Goal: Information Seeking & Learning: Compare options

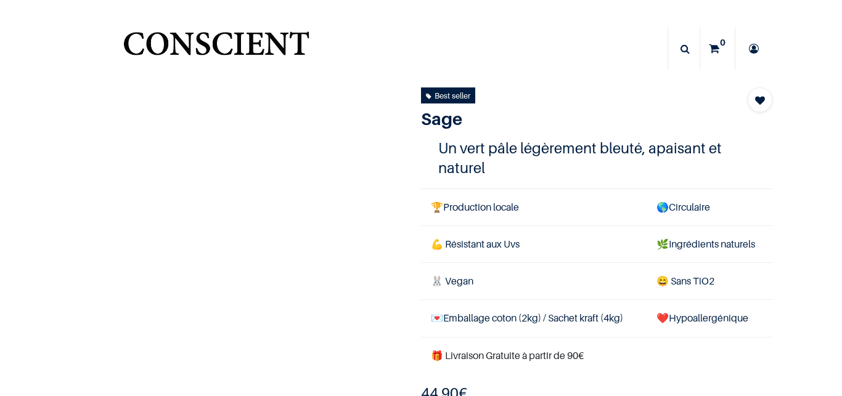
click at [245, 40] on img "Logo of Conscient" at bounding box center [216, 49] width 190 height 49
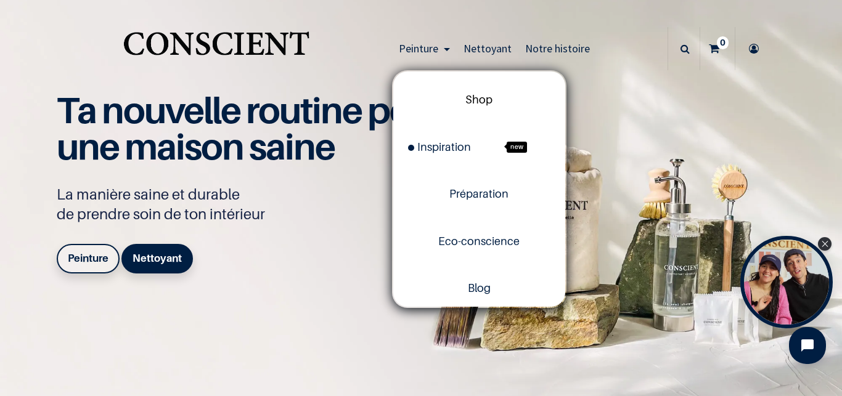
click at [465, 98] on span "Shop" at bounding box center [478, 99] width 27 height 13
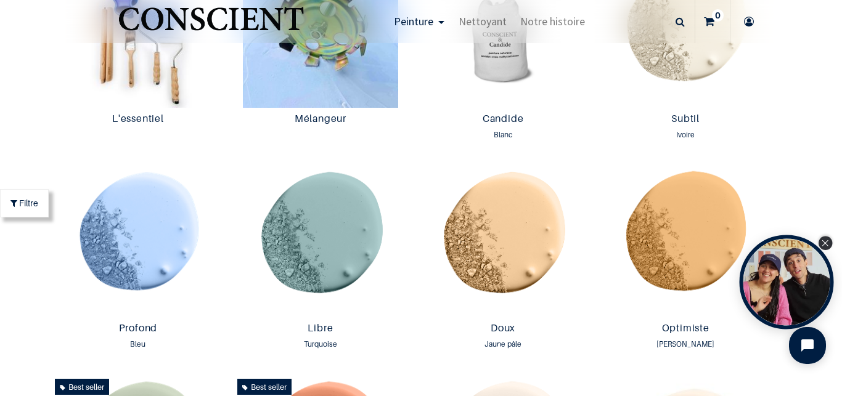
click at [823, 243] on icon "Close Tolstoy widget" at bounding box center [824, 243] width 7 height 6
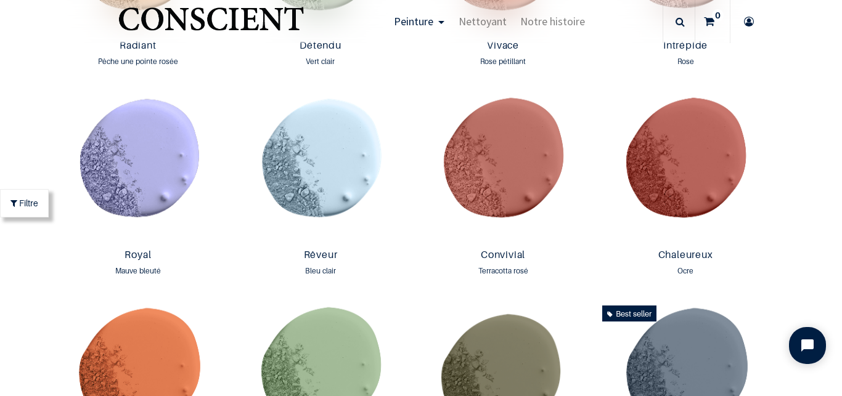
scroll to position [1415, 0]
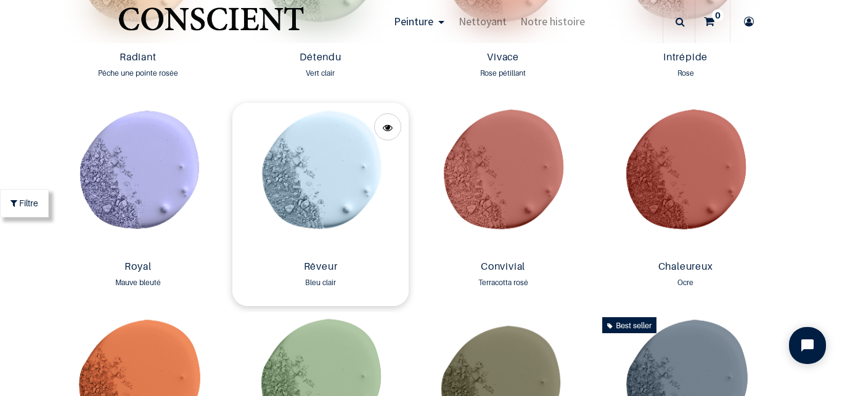
click at [314, 193] on img at bounding box center [320, 179] width 176 height 153
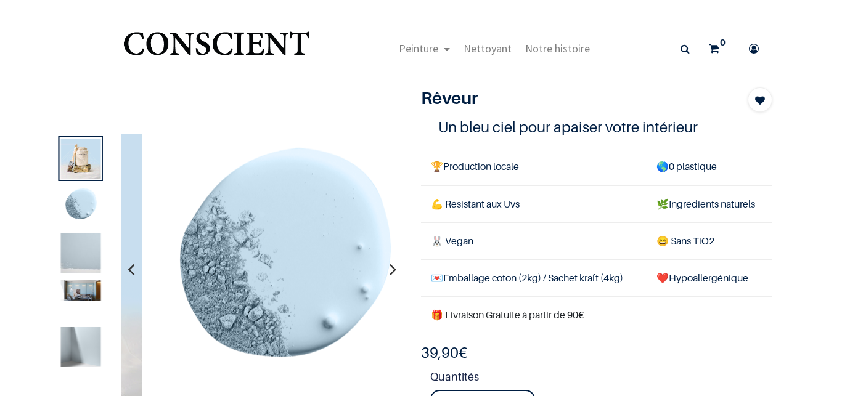
drag, startPoint x: 0, startPoint y: 0, endPoint x: 61, endPoint y: 240, distance: 247.3
click at [61, 240] on div at bounding box center [227, 269] width 370 height 271
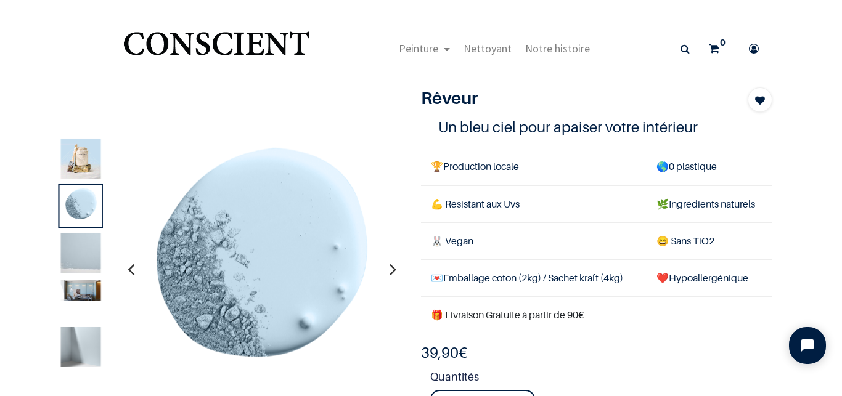
click at [68, 248] on img at bounding box center [81, 253] width 40 height 40
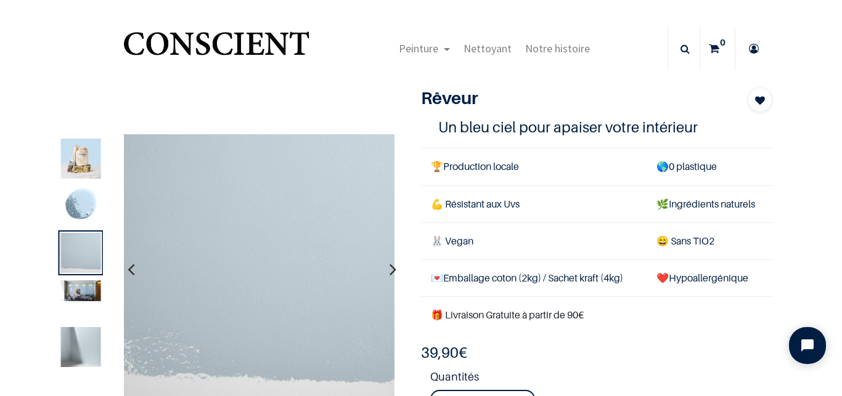
click at [95, 333] on img at bounding box center [81, 347] width 40 height 40
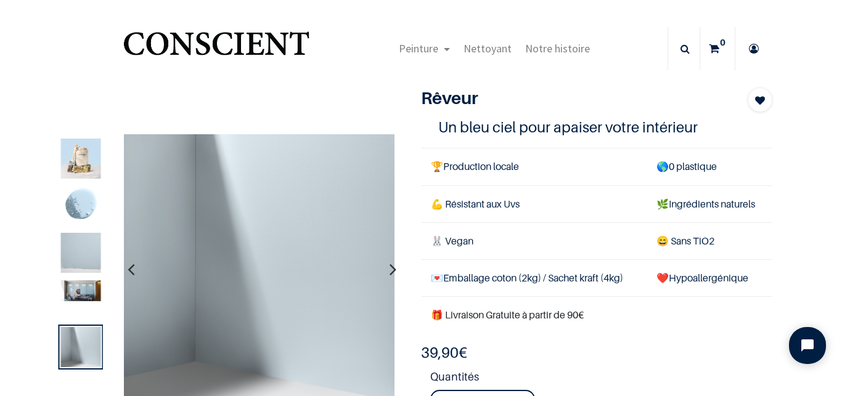
scroll to position [57, 0]
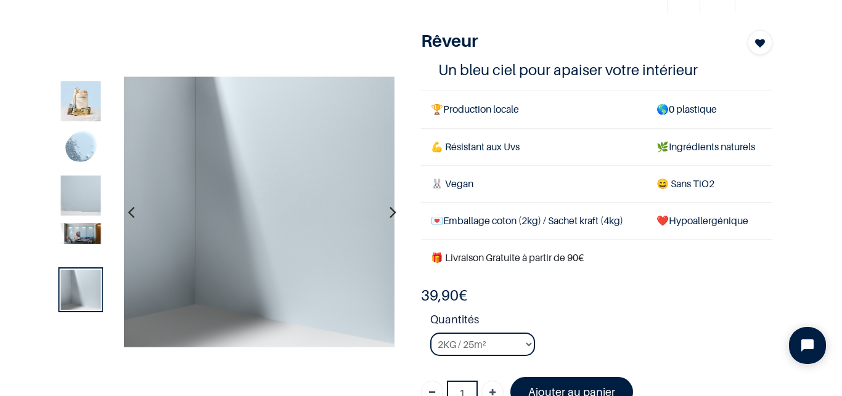
click at [75, 228] on img at bounding box center [81, 232] width 40 height 21
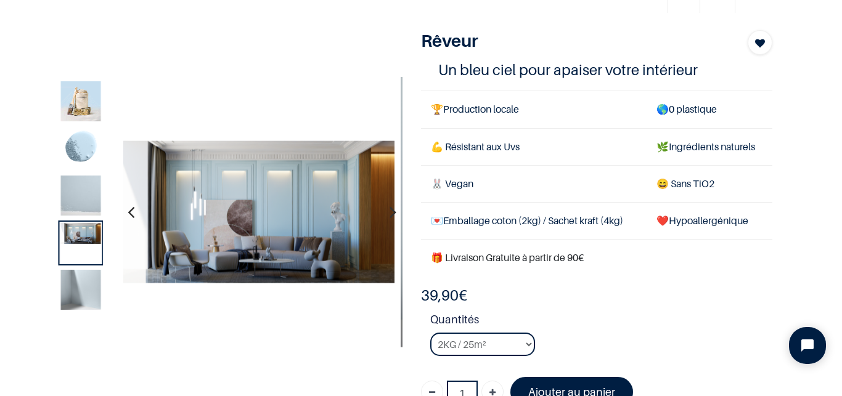
click at [81, 200] on img at bounding box center [81, 196] width 40 height 40
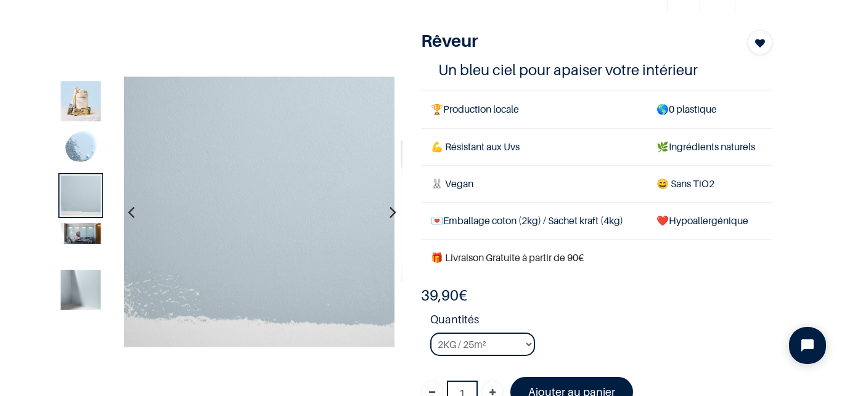
click at [89, 156] on img at bounding box center [81, 148] width 40 height 40
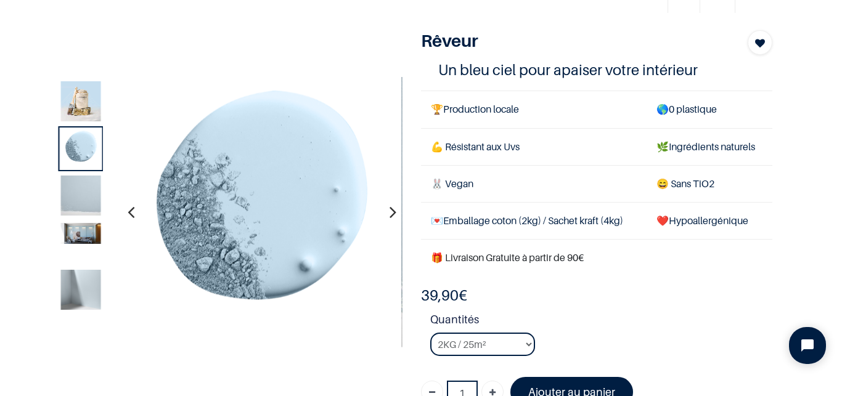
click at [89, 194] on img at bounding box center [81, 196] width 40 height 40
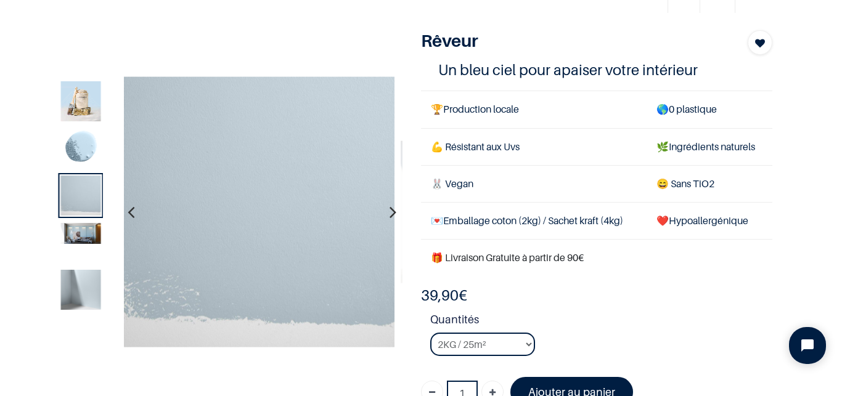
scroll to position [0, 0]
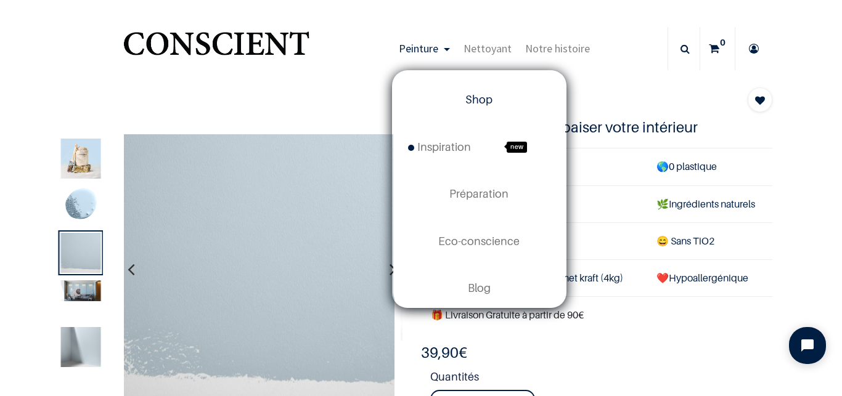
click at [465, 98] on span "Shop" at bounding box center [478, 99] width 27 height 13
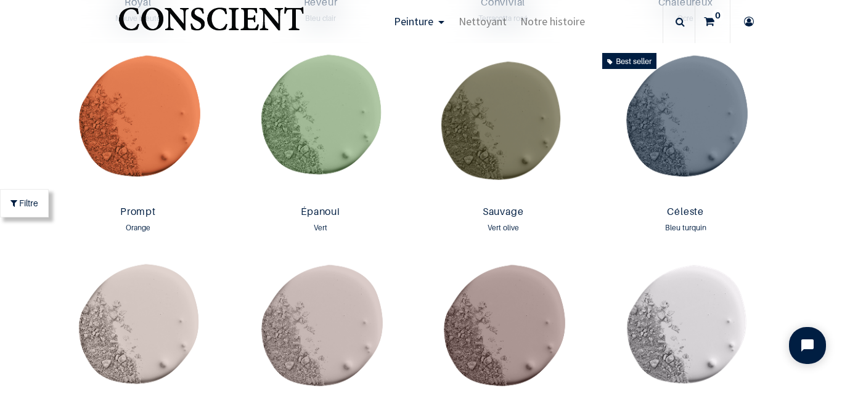
scroll to position [1668, 0]
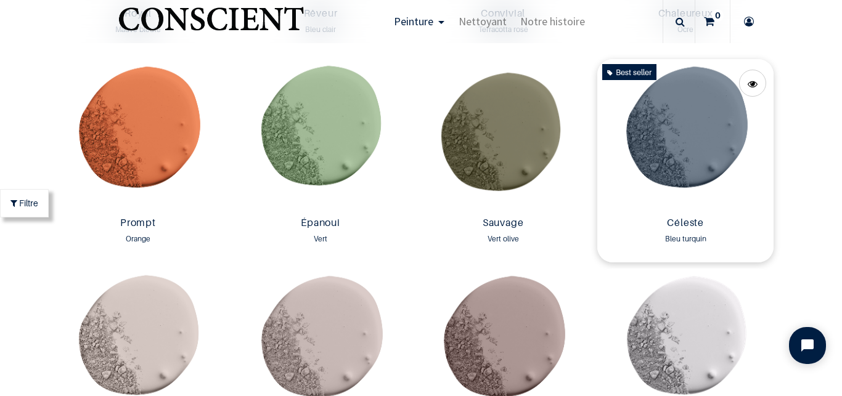
click at [681, 162] on img at bounding box center [685, 135] width 176 height 153
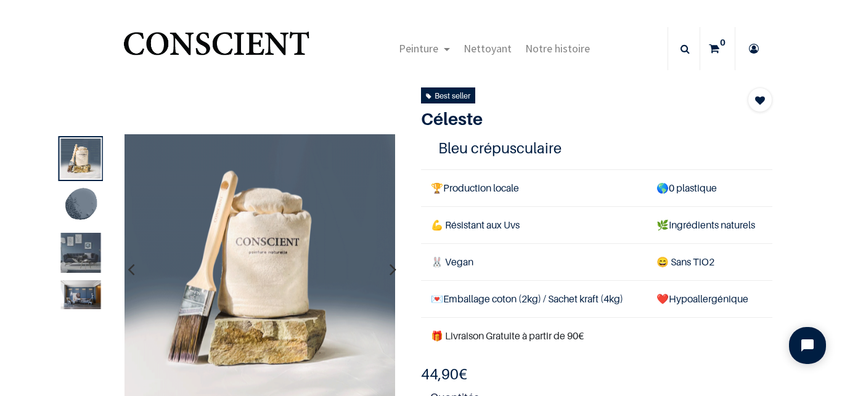
click at [88, 243] on img at bounding box center [81, 253] width 40 height 40
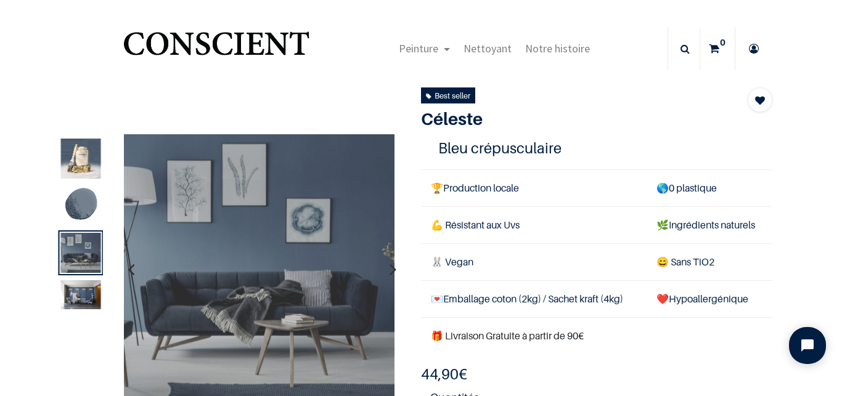
click at [87, 288] on img at bounding box center [81, 294] width 40 height 29
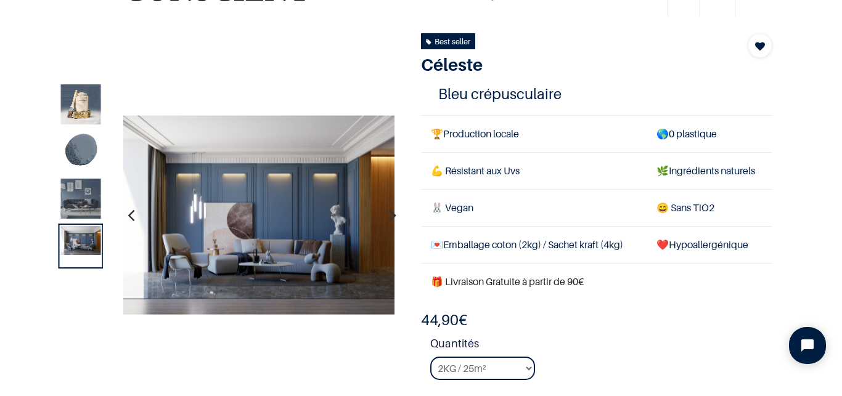
scroll to position [57, 0]
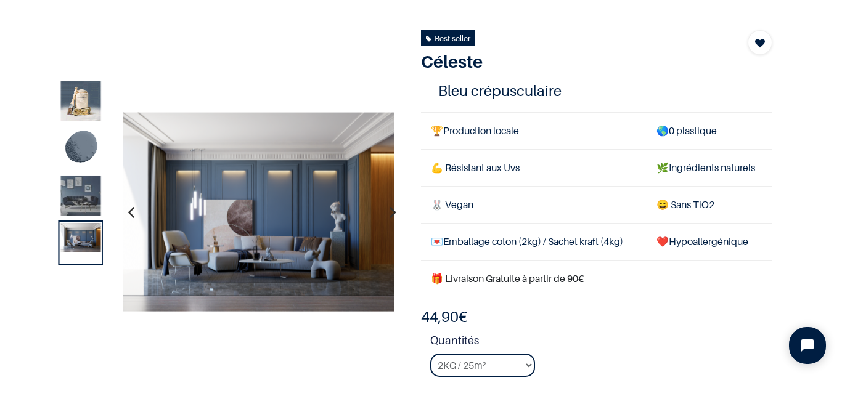
click at [78, 195] on img at bounding box center [81, 196] width 40 height 40
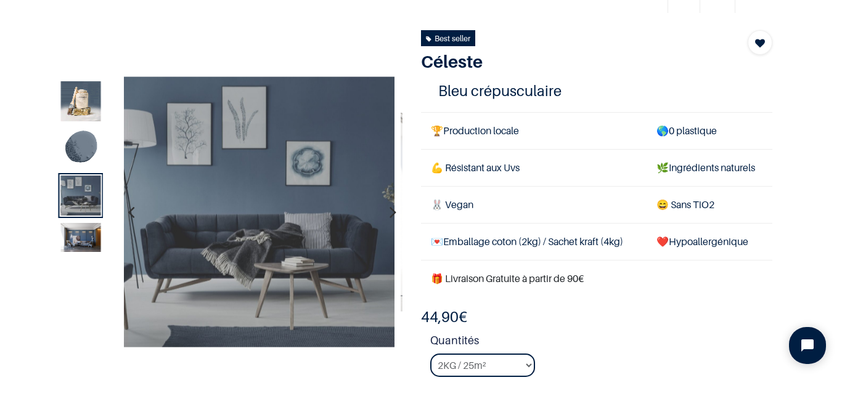
click at [84, 150] on img at bounding box center [81, 148] width 40 height 40
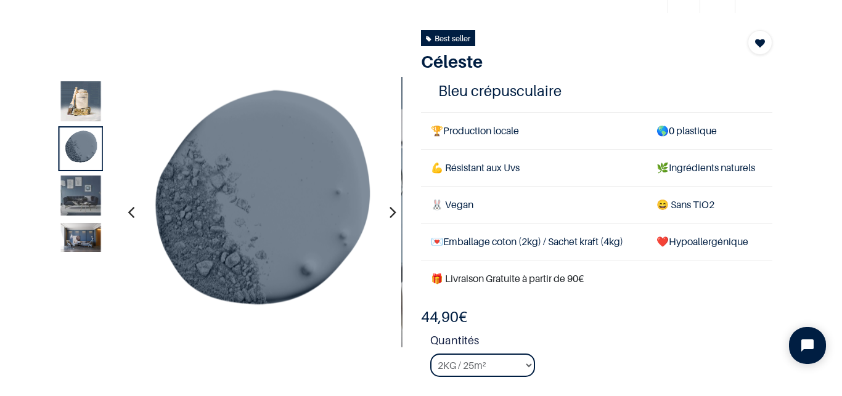
click at [86, 102] on img at bounding box center [81, 101] width 40 height 40
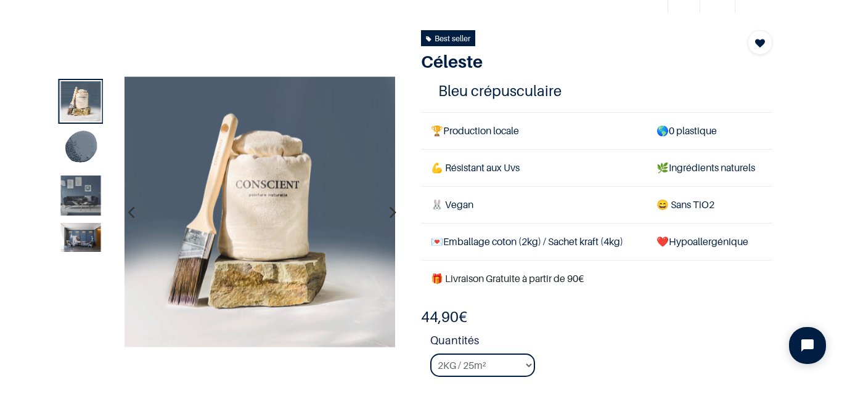
click at [84, 148] on img at bounding box center [81, 148] width 40 height 40
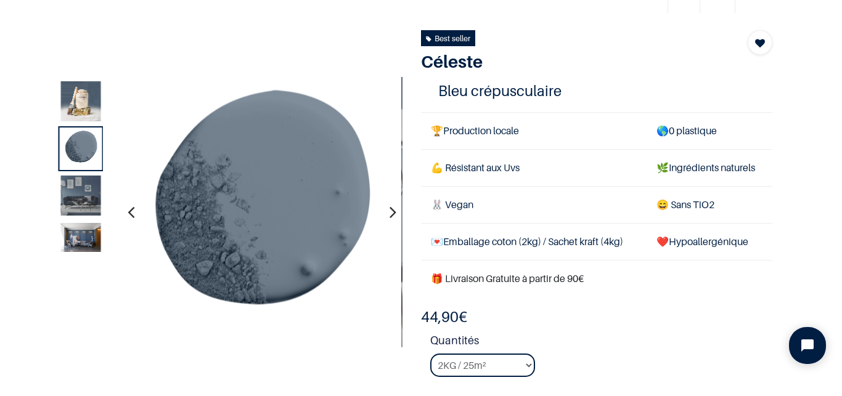
click at [85, 203] on img at bounding box center [81, 196] width 40 height 40
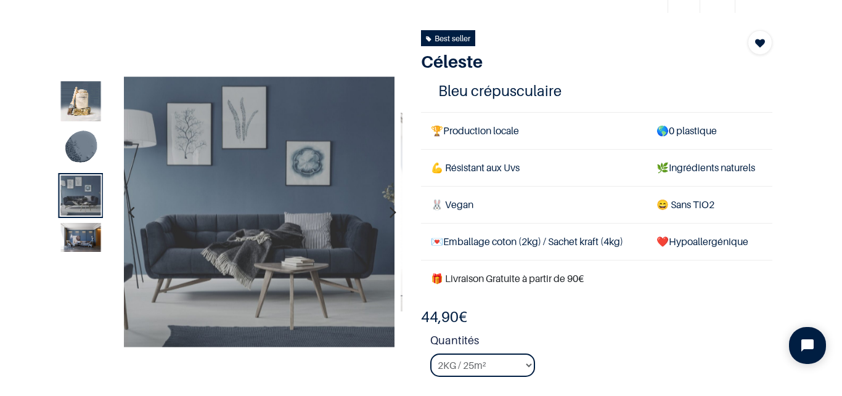
click at [83, 230] on img at bounding box center [81, 236] width 40 height 29
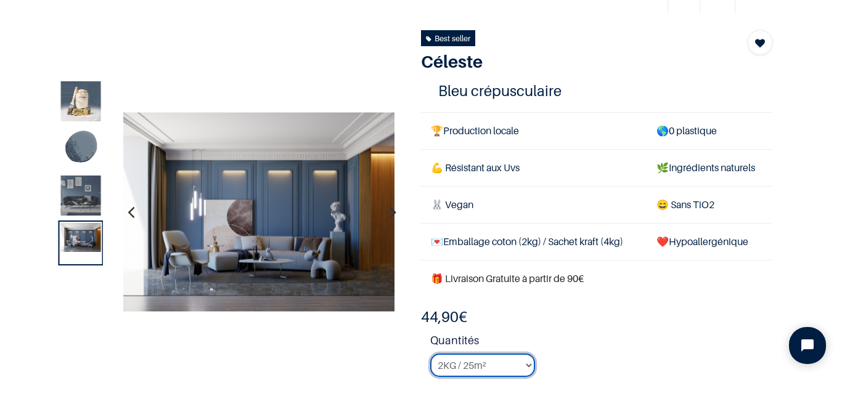
select select "118"
click option "4KG / 50m²" at bounding box center [0, 0] width 0 height 0
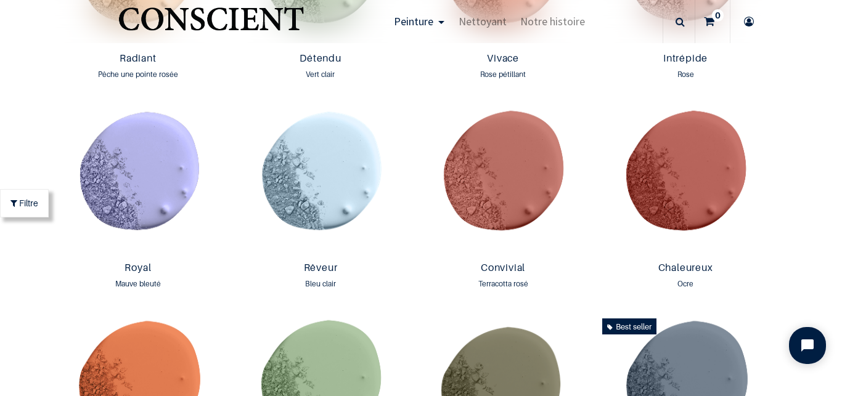
scroll to position [1403, 0]
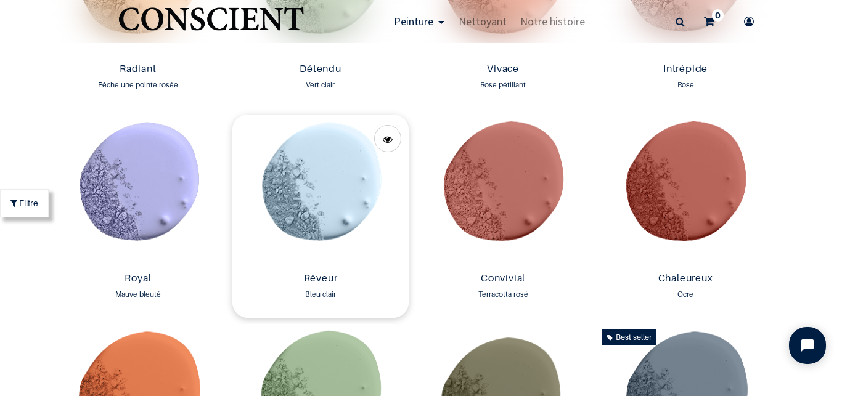
click at [316, 186] on img at bounding box center [320, 191] width 176 height 153
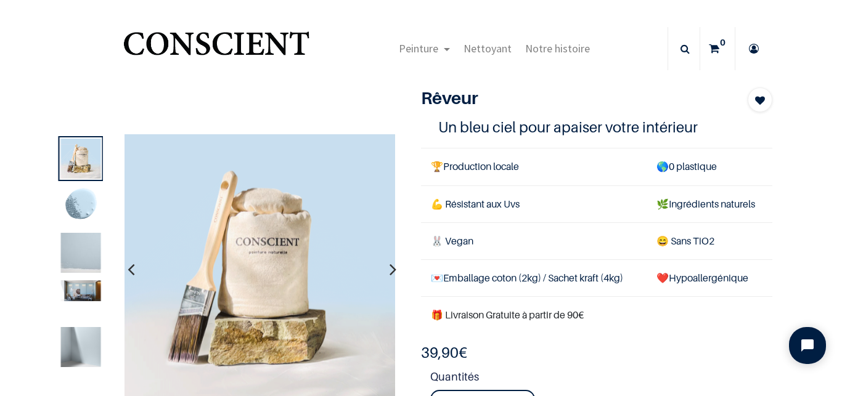
click at [87, 293] on img at bounding box center [81, 290] width 40 height 21
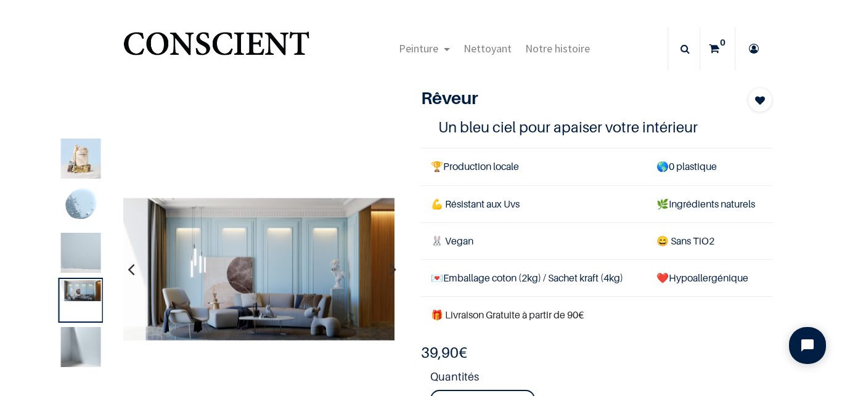
click at [85, 350] on img at bounding box center [81, 347] width 40 height 40
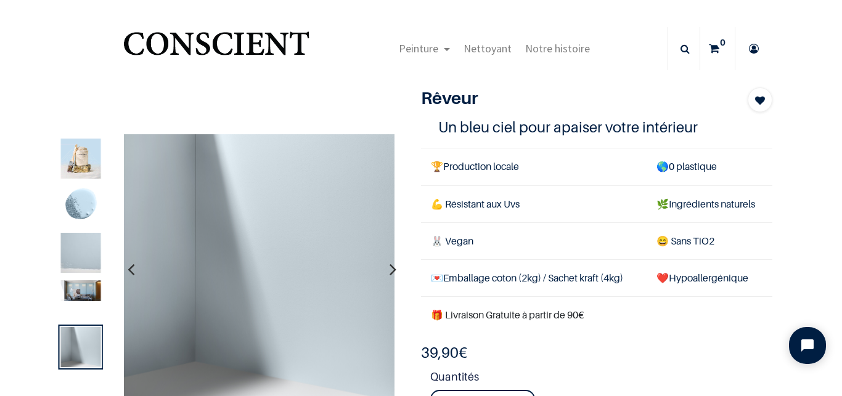
click at [80, 261] on img at bounding box center [81, 253] width 40 height 40
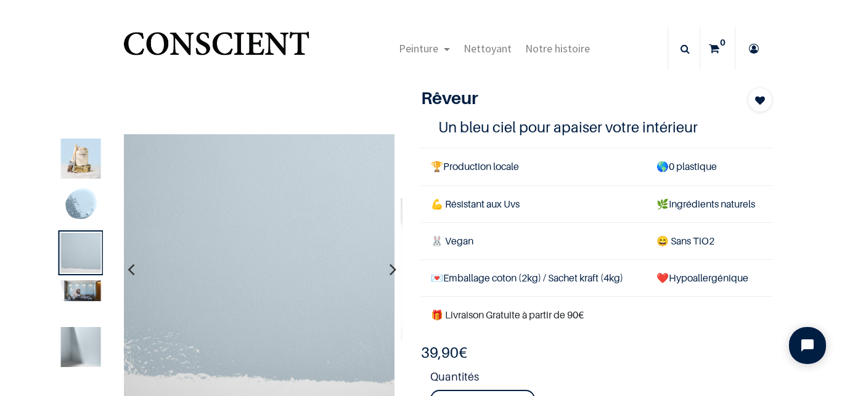
click at [88, 216] on img at bounding box center [81, 205] width 40 height 40
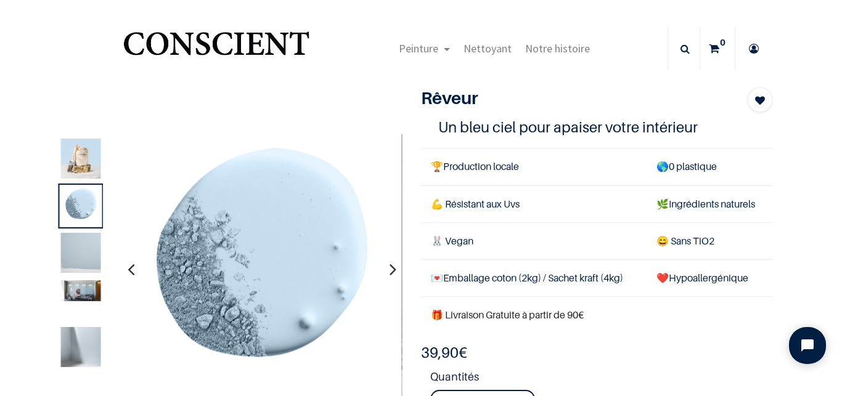
click at [72, 162] on img at bounding box center [81, 159] width 40 height 40
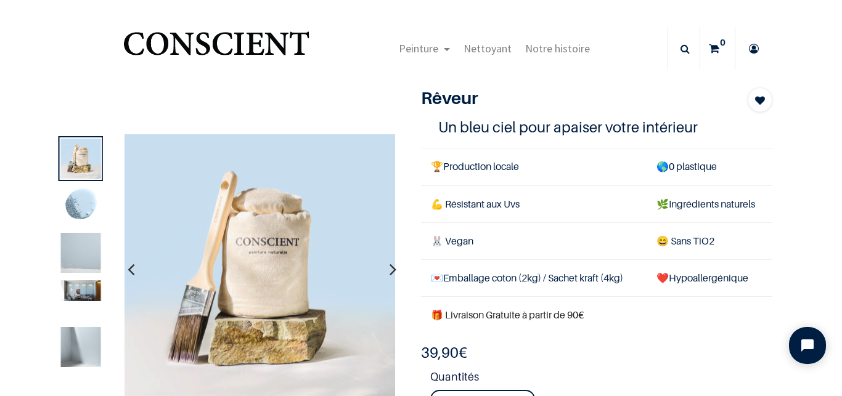
click at [84, 253] on img at bounding box center [81, 253] width 40 height 40
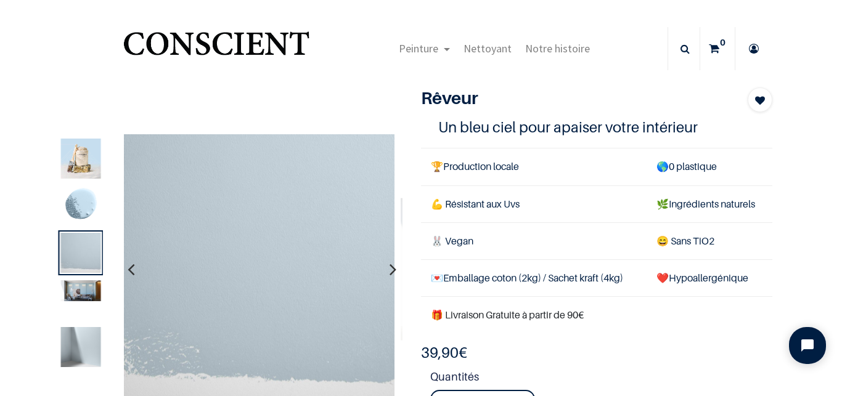
click at [81, 290] on img at bounding box center [81, 290] width 40 height 21
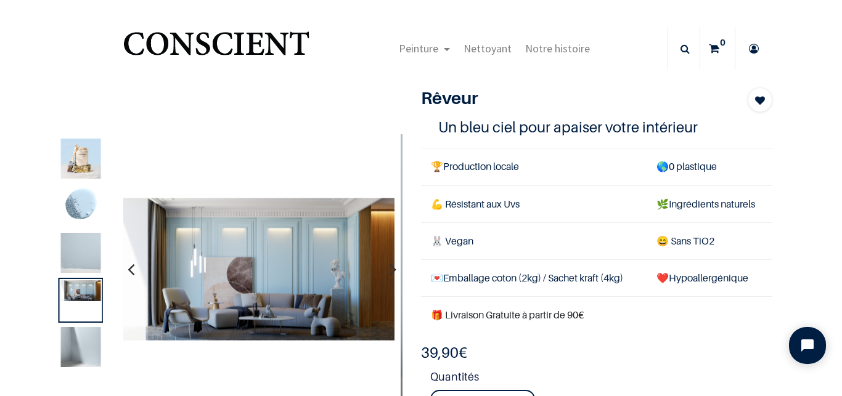
click at [81, 343] on img at bounding box center [81, 347] width 40 height 40
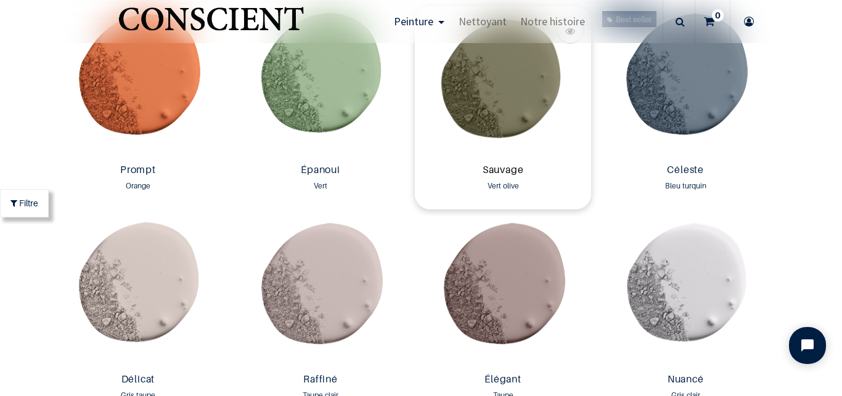
scroll to position [1576, 0]
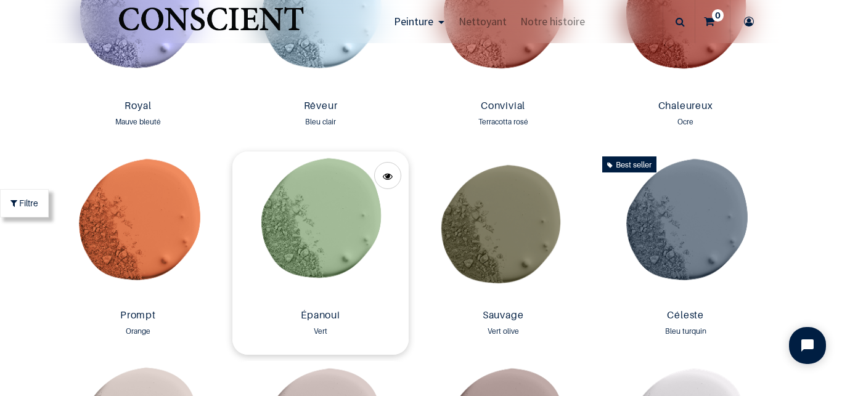
click at [339, 226] on img at bounding box center [320, 228] width 176 height 153
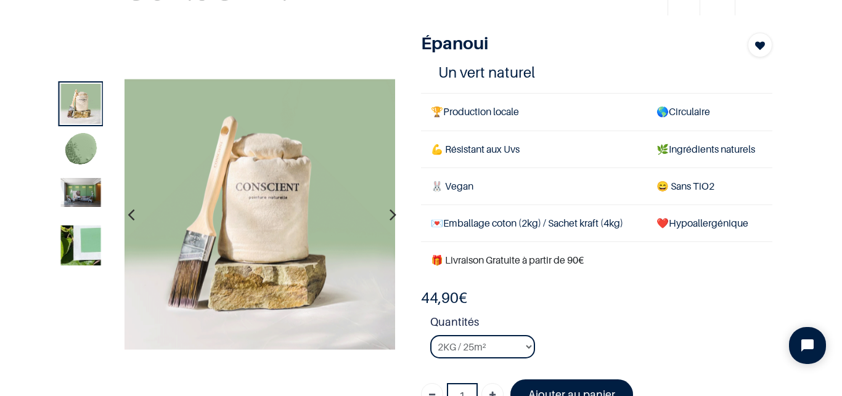
scroll to position [57, 0]
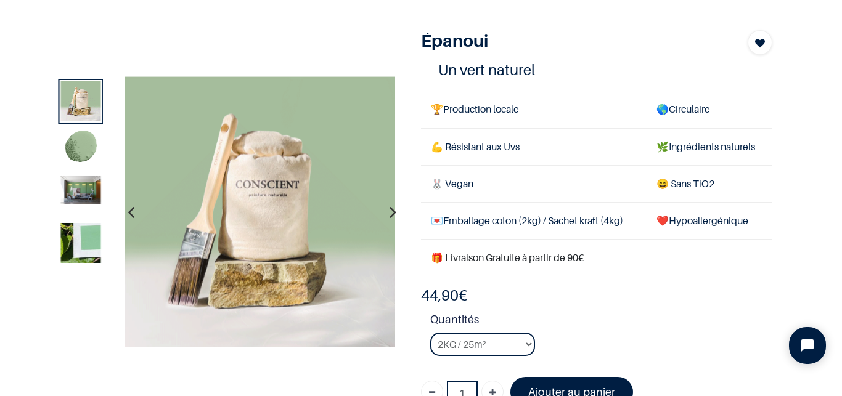
click at [79, 189] on img at bounding box center [81, 190] width 40 height 29
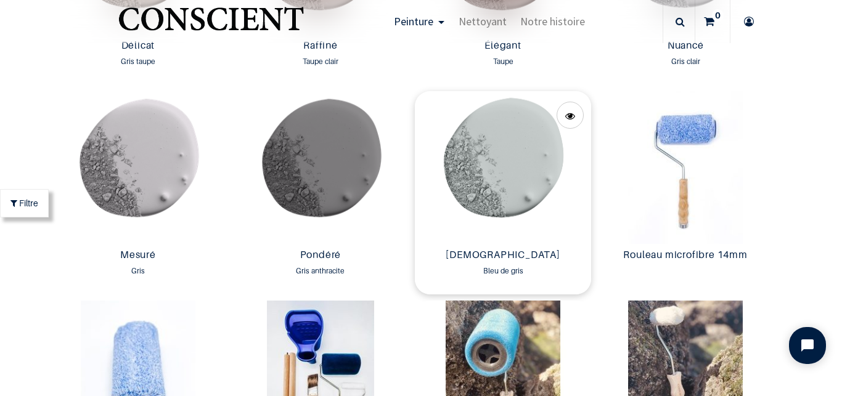
scroll to position [2024, 0]
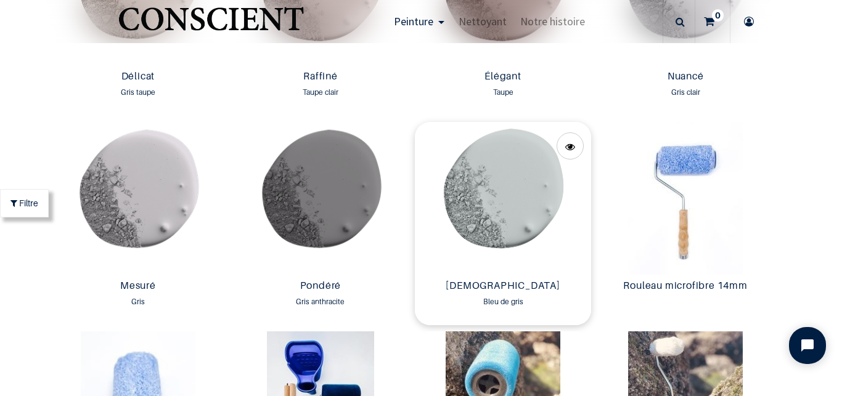
click at [497, 213] on img at bounding box center [503, 198] width 176 height 153
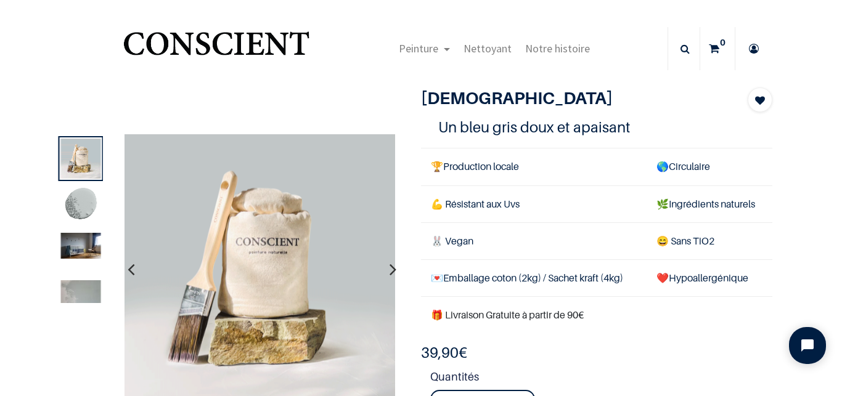
click at [75, 258] on img at bounding box center [81, 246] width 40 height 26
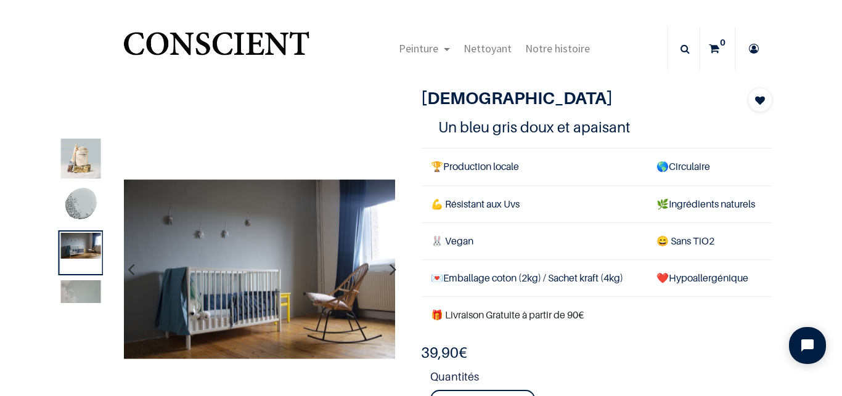
click at [81, 201] on img at bounding box center [81, 205] width 40 height 40
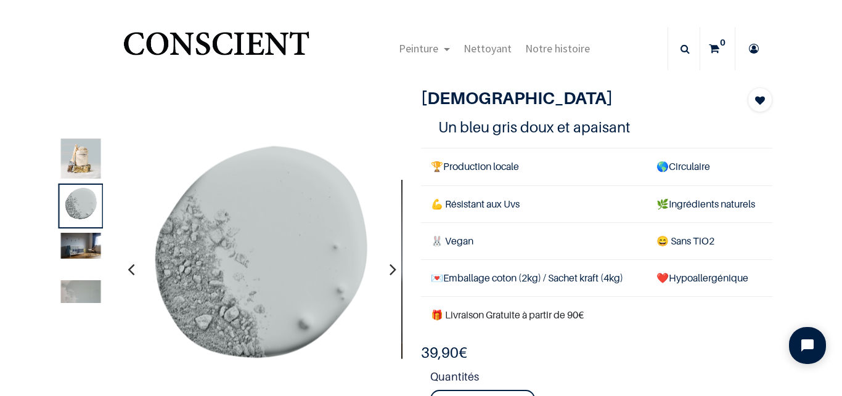
click at [82, 171] on img at bounding box center [81, 159] width 40 height 40
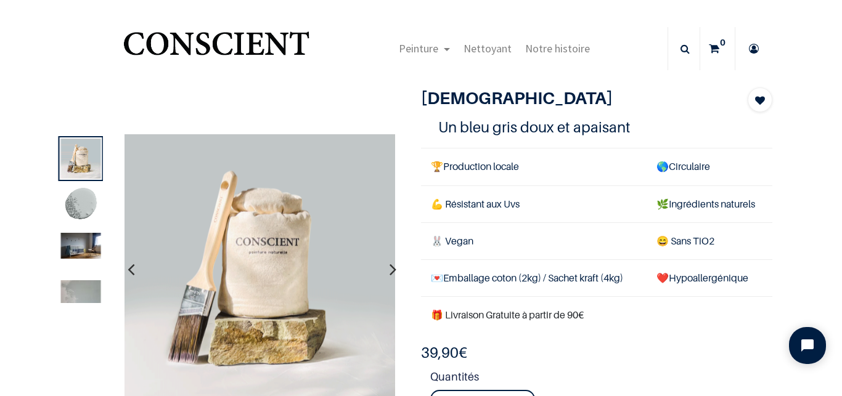
click at [91, 254] on img at bounding box center [81, 246] width 40 height 26
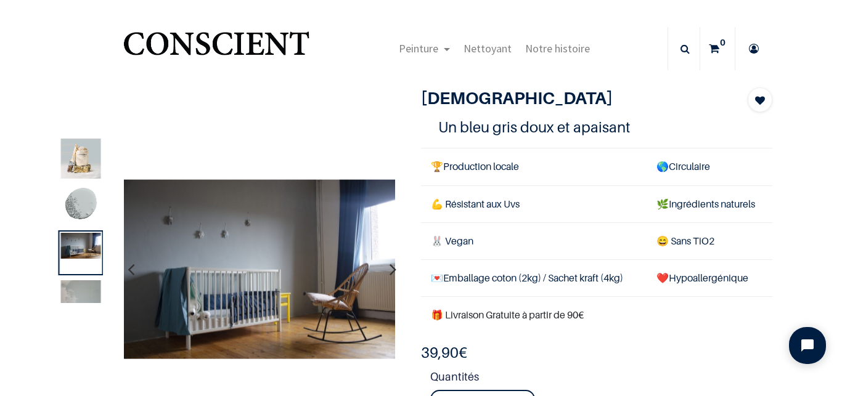
click at [87, 286] on img at bounding box center [81, 291] width 40 height 23
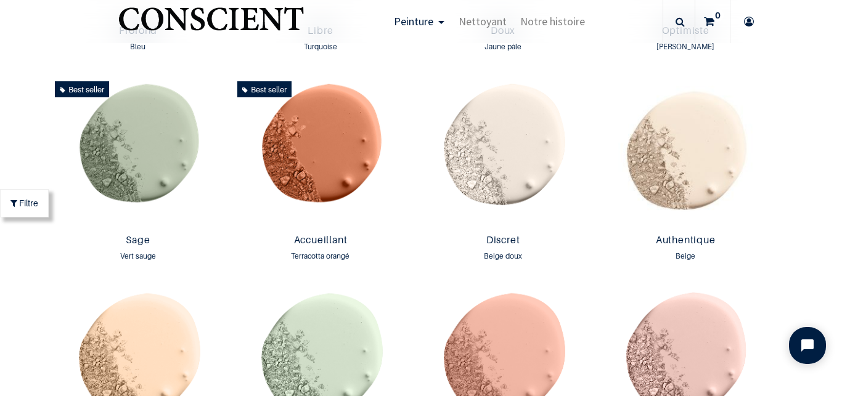
scroll to position [1024, 0]
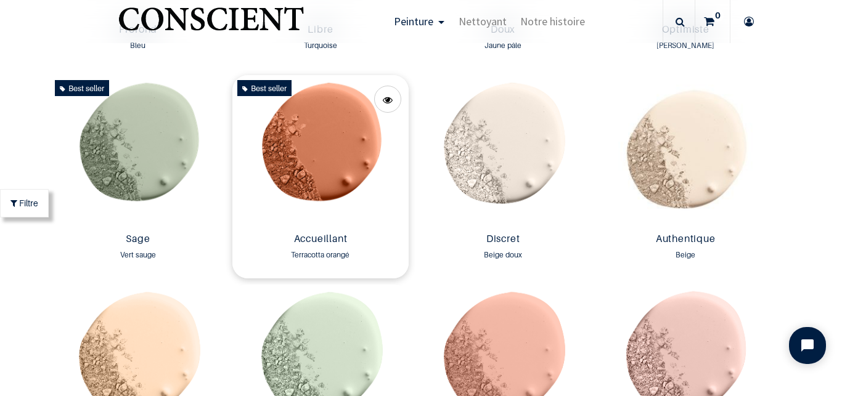
click at [333, 169] on img at bounding box center [320, 151] width 176 height 153
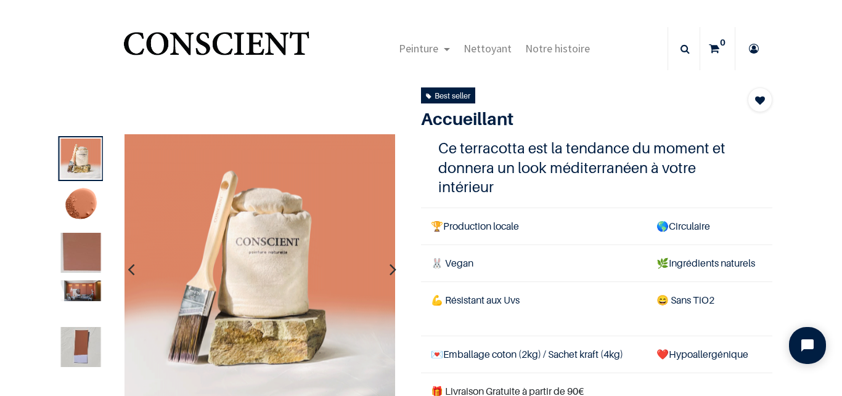
click at [76, 258] on img at bounding box center [81, 253] width 40 height 40
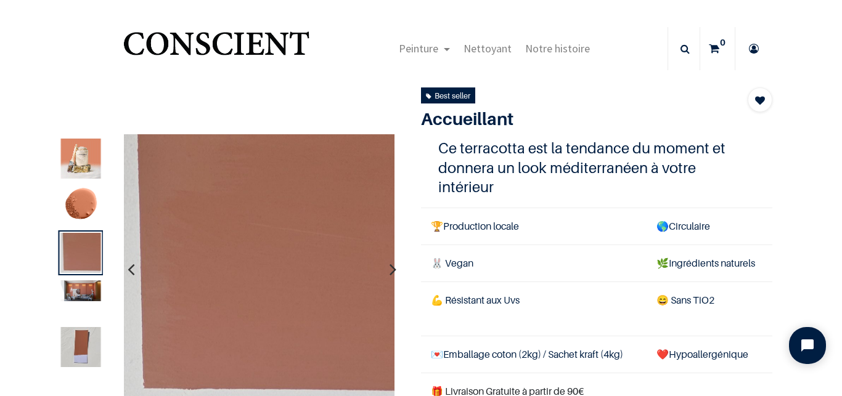
click at [80, 290] on img at bounding box center [81, 290] width 40 height 21
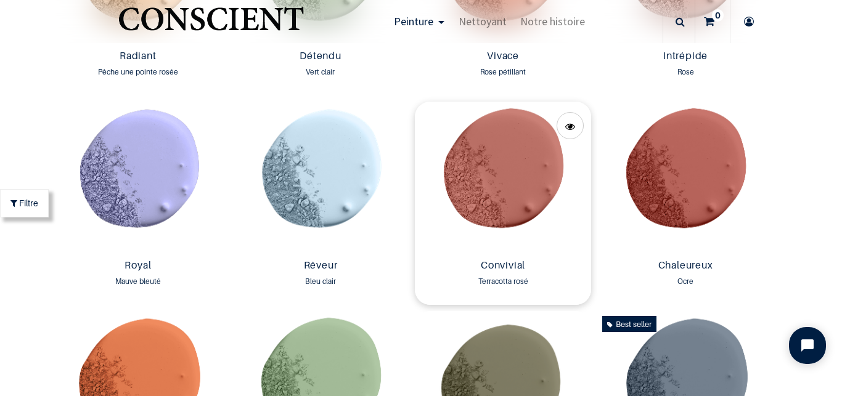
scroll to position [1415, 0]
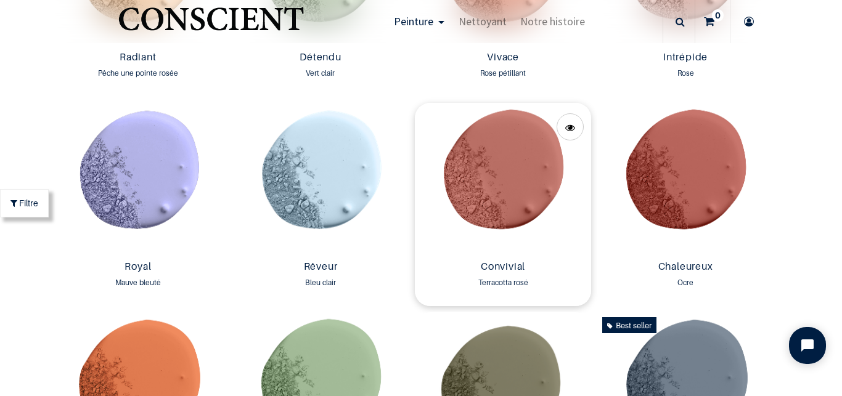
click at [511, 209] on img at bounding box center [503, 179] width 176 height 153
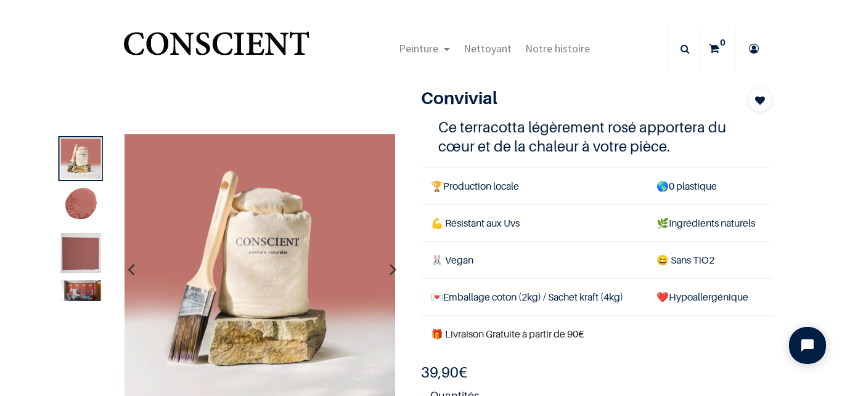
click at [80, 242] on img at bounding box center [81, 253] width 40 height 40
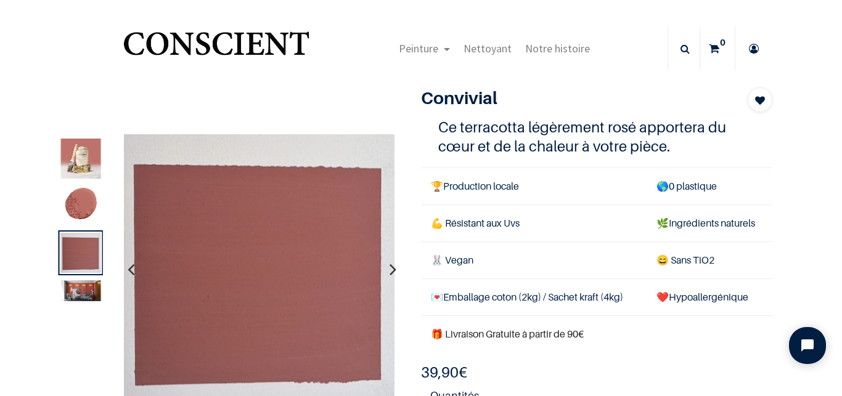
click at [89, 283] on img at bounding box center [81, 290] width 40 height 21
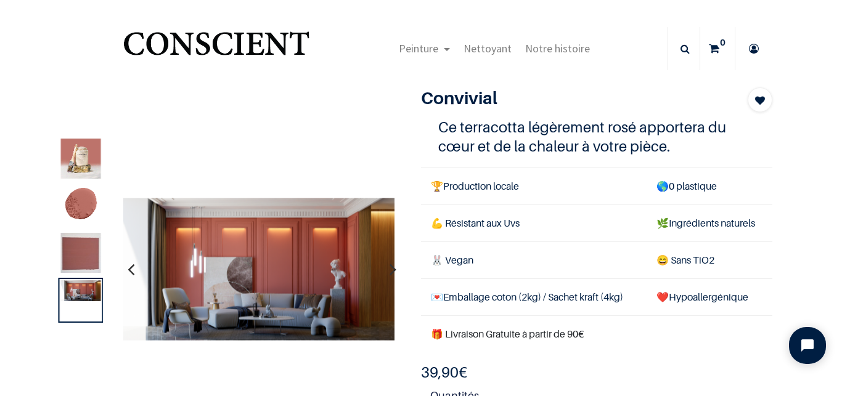
click at [84, 245] on img at bounding box center [81, 253] width 40 height 40
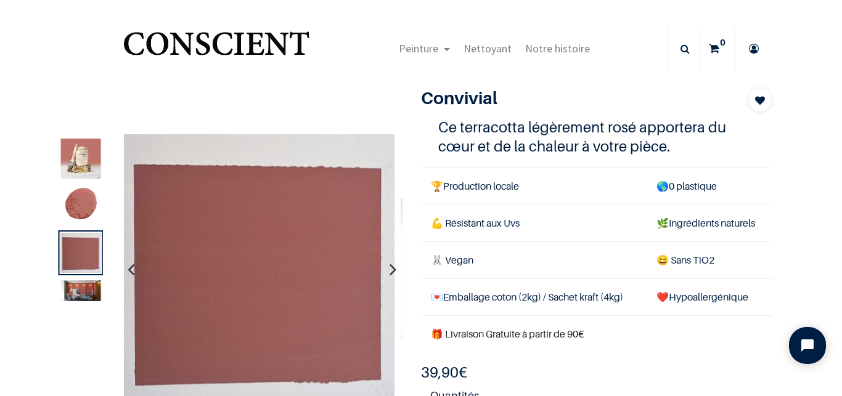
click at [73, 205] on img at bounding box center [81, 205] width 40 height 40
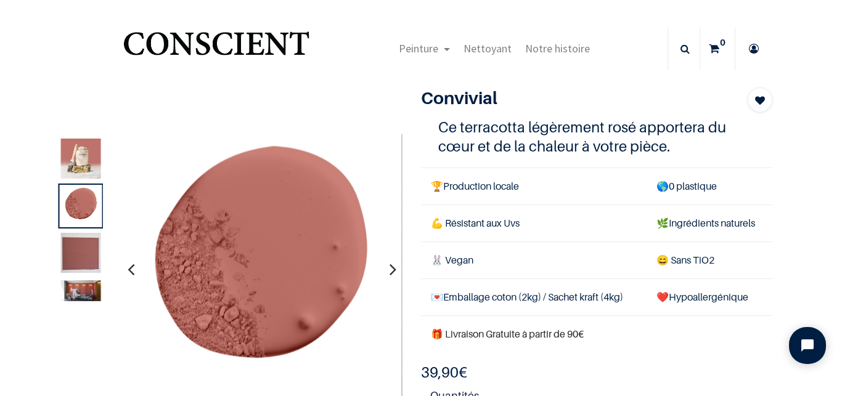
click at [67, 165] on img at bounding box center [81, 159] width 40 height 40
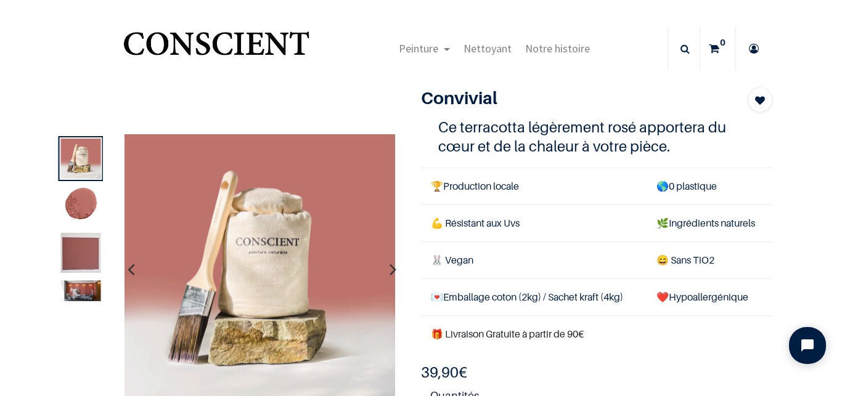
click at [91, 240] on img at bounding box center [81, 253] width 40 height 40
